Goal: Navigation & Orientation: Find specific page/section

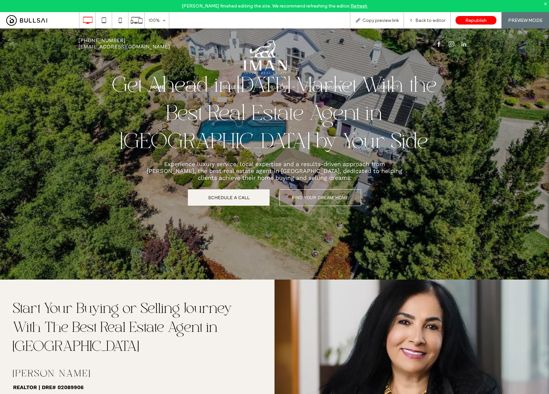
click at [210, 168] on link "best real estate agent in [GEOGRAPHIC_DATA]" at bounding box center [274, 170] width 130 height 7
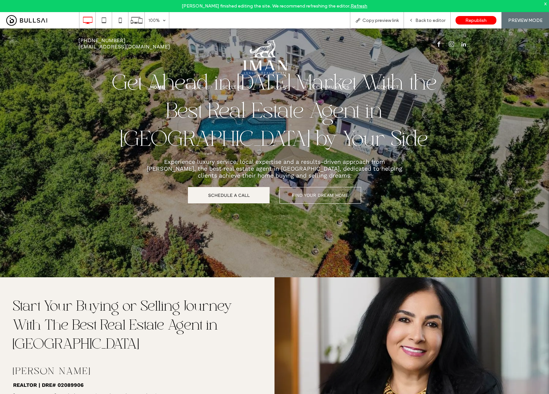
click at [210, 168] on link "best real estate agent in [GEOGRAPHIC_DATA]" at bounding box center [274, 168] width 130 height 7
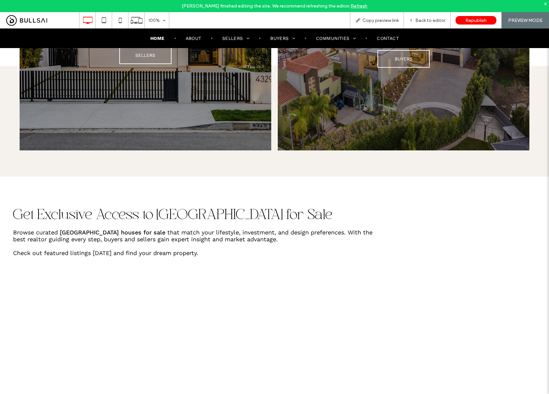
scroll to position [950, 0]
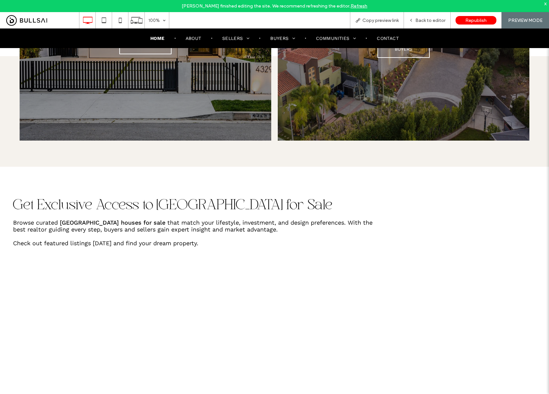
click at [82, 219] on link "[GEOGRAPHIC_DATA] houses for sale" at bounding box center [113, 222] width 106 height 7
click at [93, 219] on link "[GEOGRAPHIC_DATA] houses for sale" at bounding box center [113, 222] width 106 height 7
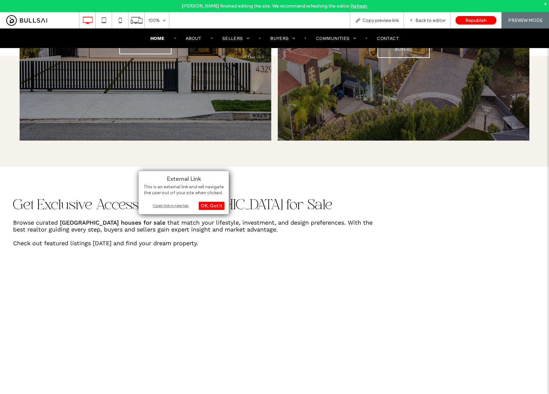
click at [161, 205] on div "Open link in new tab" at bounding box center [184, 205] width 82 height 7
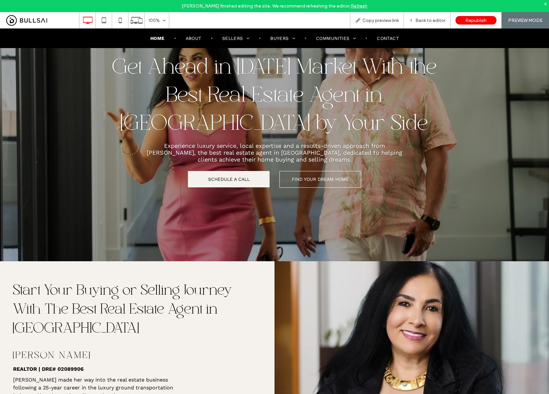
scroll to position [0, 0]
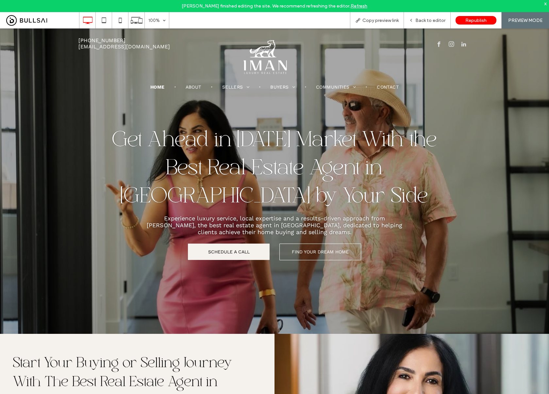
click at [210, 225] on link "best real estate agent in [GEOGRAPHIC_DATA]" at bounding box center [274, 224] width 130 height 7
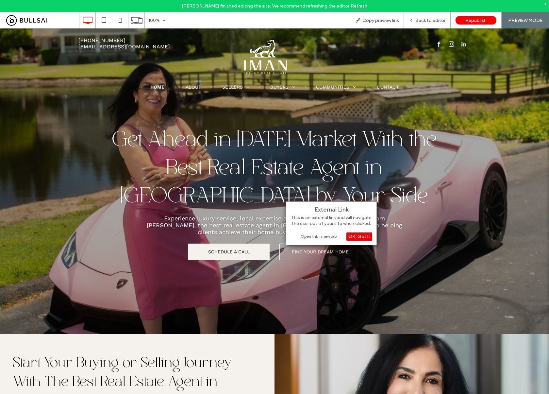
click at [360, 238] on div "OK, Got It" at bounding box center [359, 236] width 26 height 8
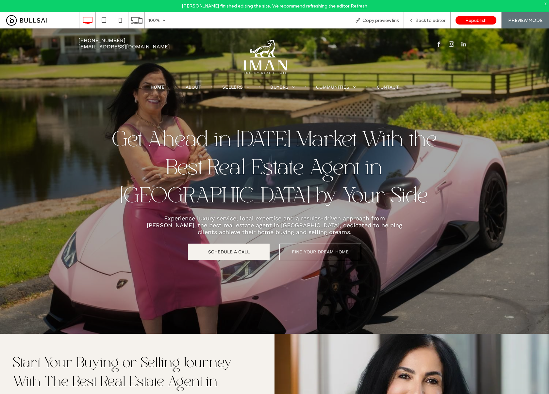
click at [221, 222] on link "best real estate agent in [GEOGRAPHIC_DATA]" at bounding box center [274, 224] width 130 height 7
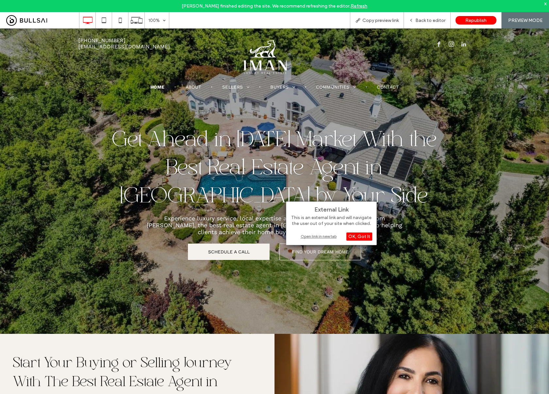
click at [315, 236] on div "Open link in new tab" at bounding box center [331, 236] width 82 height 7
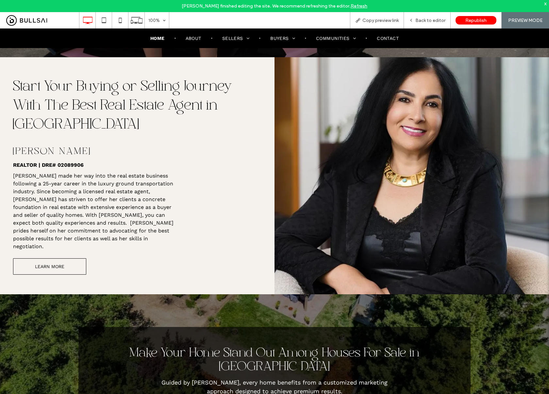
scroll to position [275, 0]
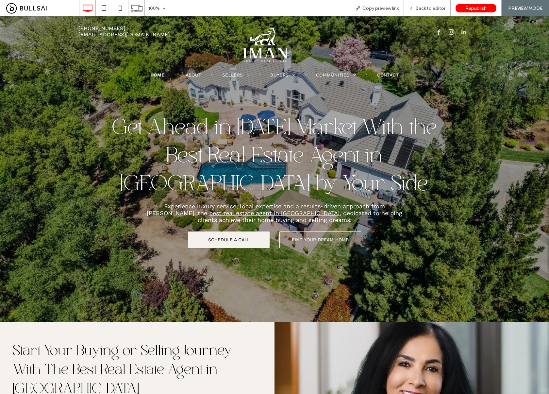
click at [7, 45] on div at bounding box center [274, 197] width 549 height 394
